Goal: Find specific page/section: Find specific page/section

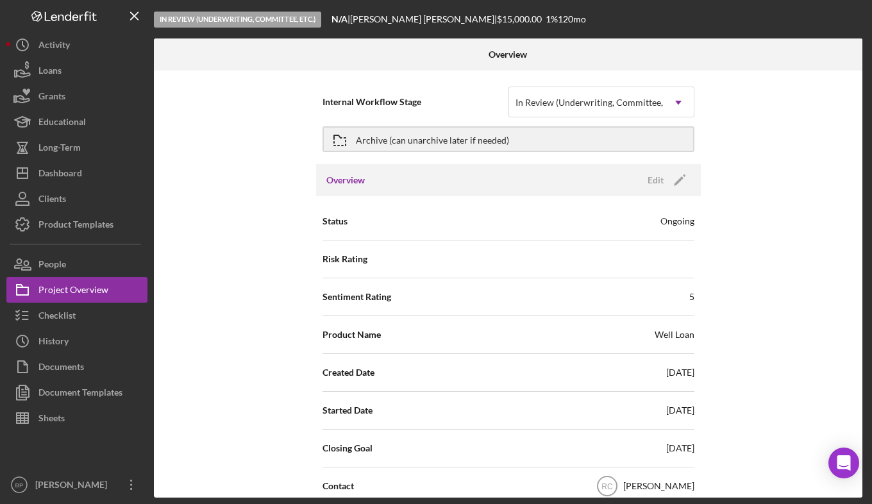
scroll to position [1407, 0]
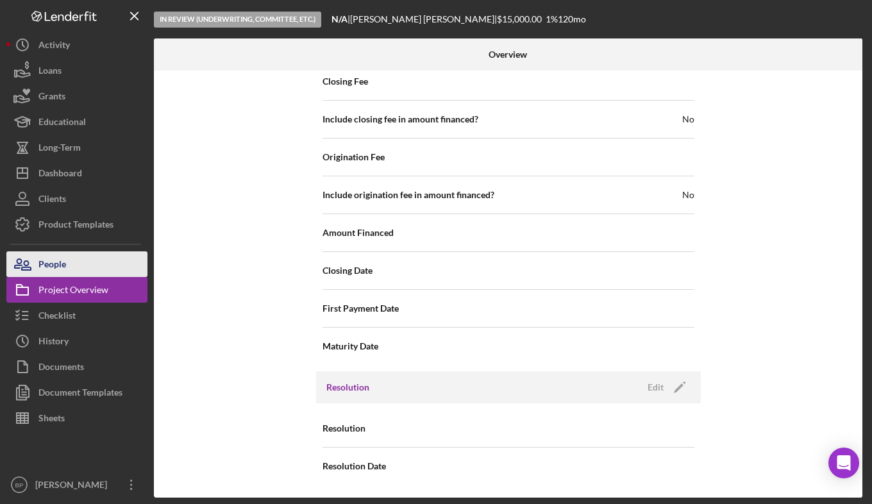
click at [54, 256] on div "People" at bounding box center [52, 265] width 28 height 29
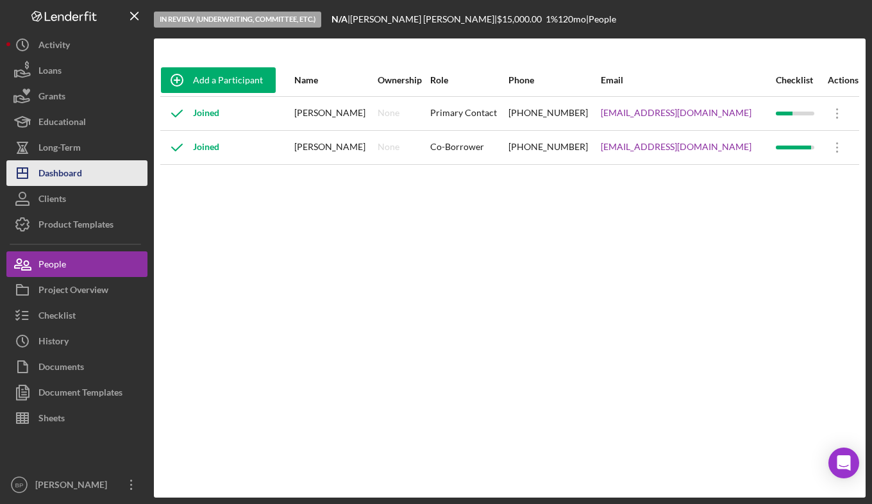
click at [69, 165] on div "Dashboard" at bounding box center [60, 174] width 44 height 29
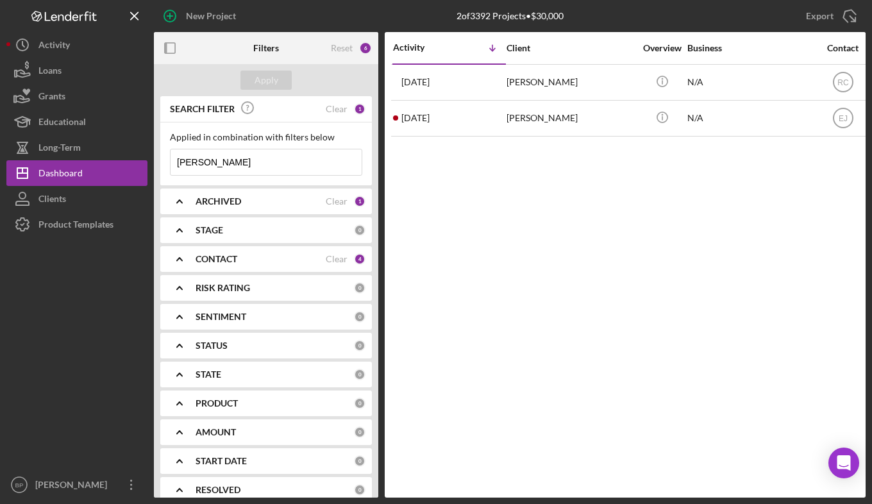
click at [242, 164] on input "[PERSON_NAME]" at bounding box center [266, 162] width 191 height 26
type input "p"
type input "o"
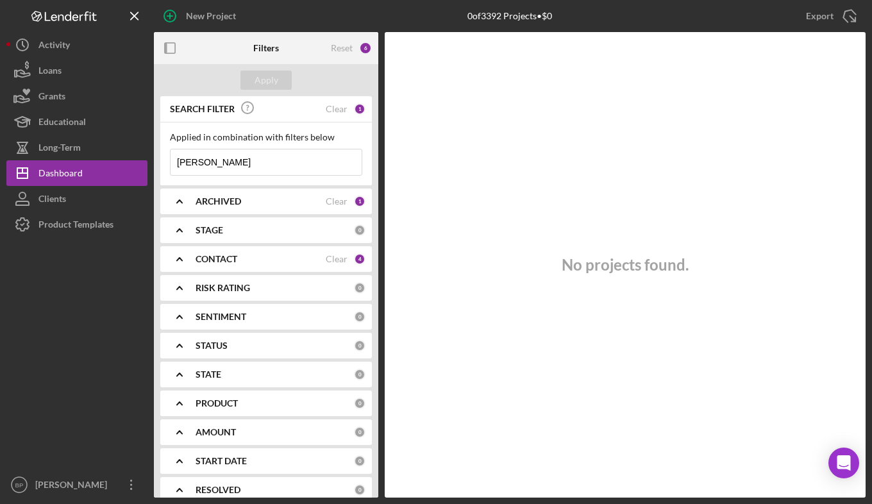
type input "[PERSON_NAME]"
